Goal: Navigation & Orientation: Find specific page/section

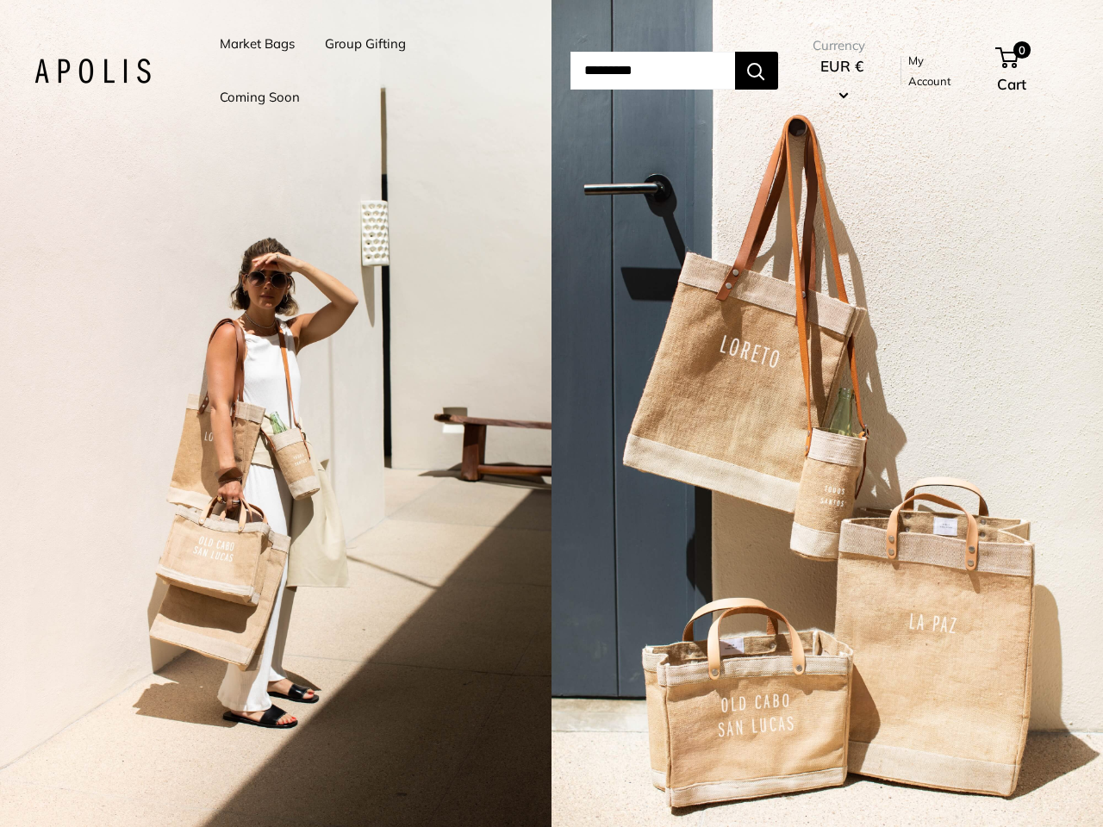
click at [570, 71] on input "Search..." at bounding box center [652, 71] width 165 height 38
click at [368, 71] on li "Group Gifting" at bounding box center [365, 43] width 81 height 53
click at [671, 71] on input "Search..." at bounding box center [652, 71] width 165 height 38
click at [276, 414] on div "2 / 7" at bounding box center [275, 413] width 551 height 827
click at [827, 414] on div "2 / 7" at bounding box center [826, 413] width 551 height 827
